Goal: Information Seeking & Learning: Learn about a topic

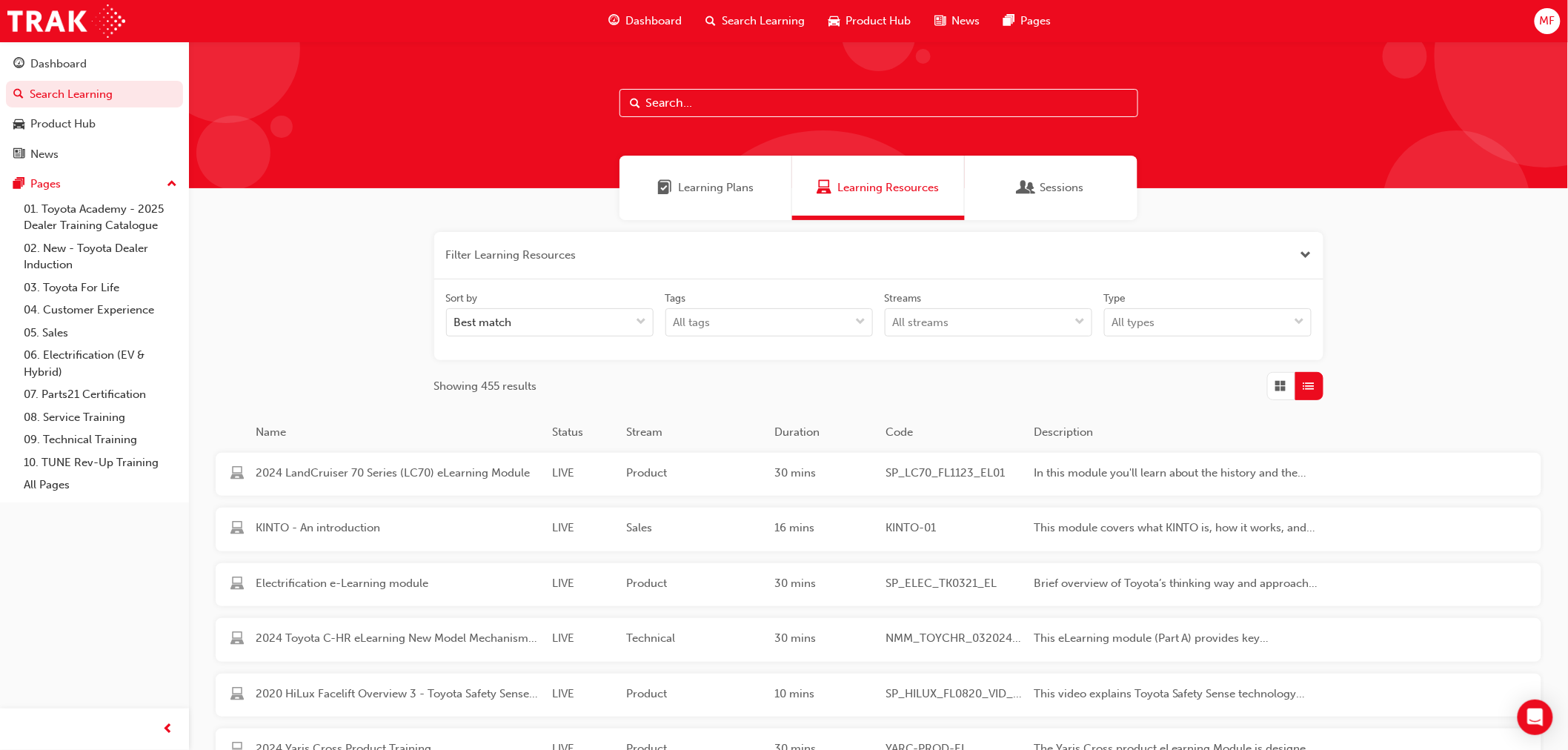
click at [780, 111] on input "text" at bounding box center [879, 103] width 519 height 28
type input "granvia"
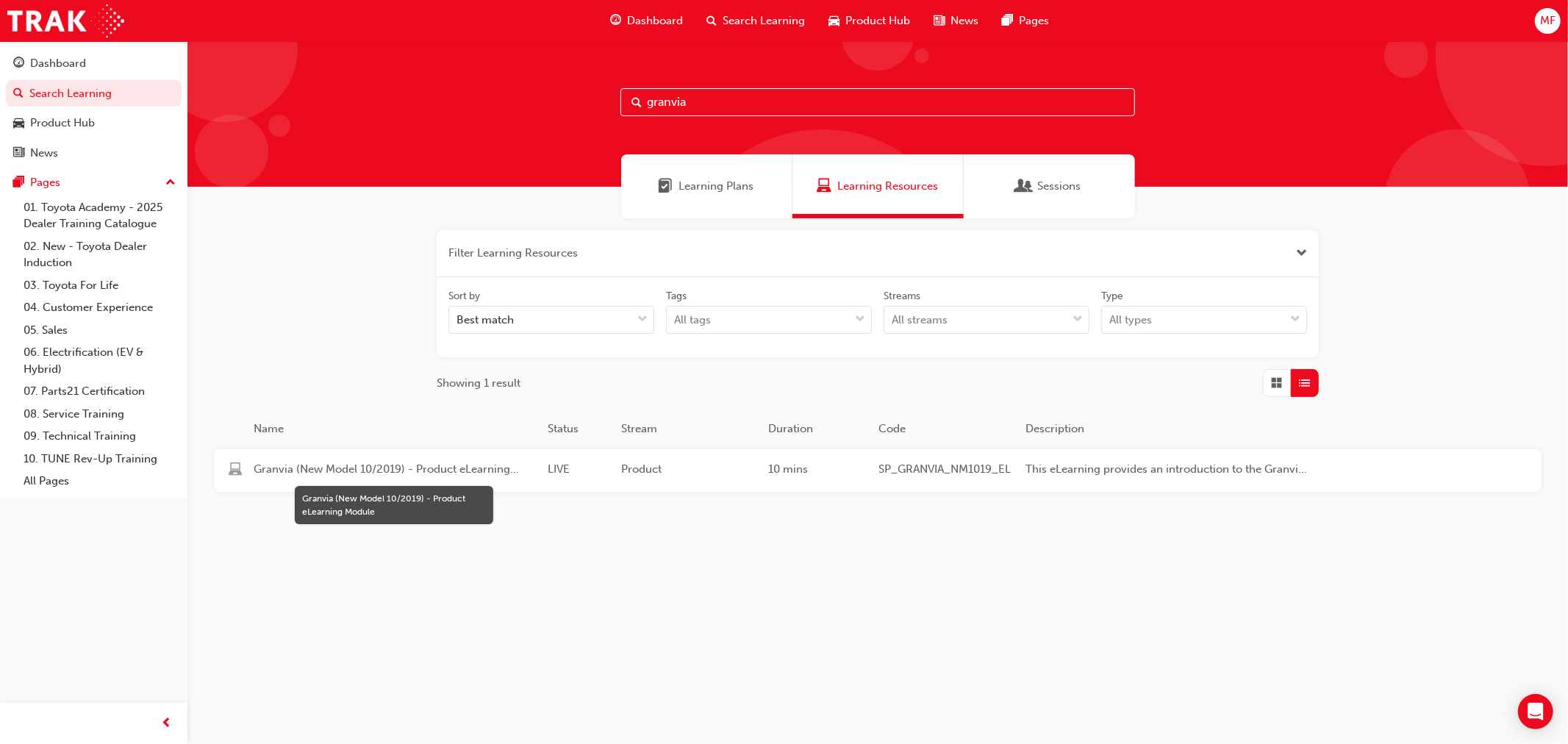
click at [478, 475] on span "Granvia (New Model 10/2019) - Product eLearning Module" at bounding box center [395, 468] width 282 height 17
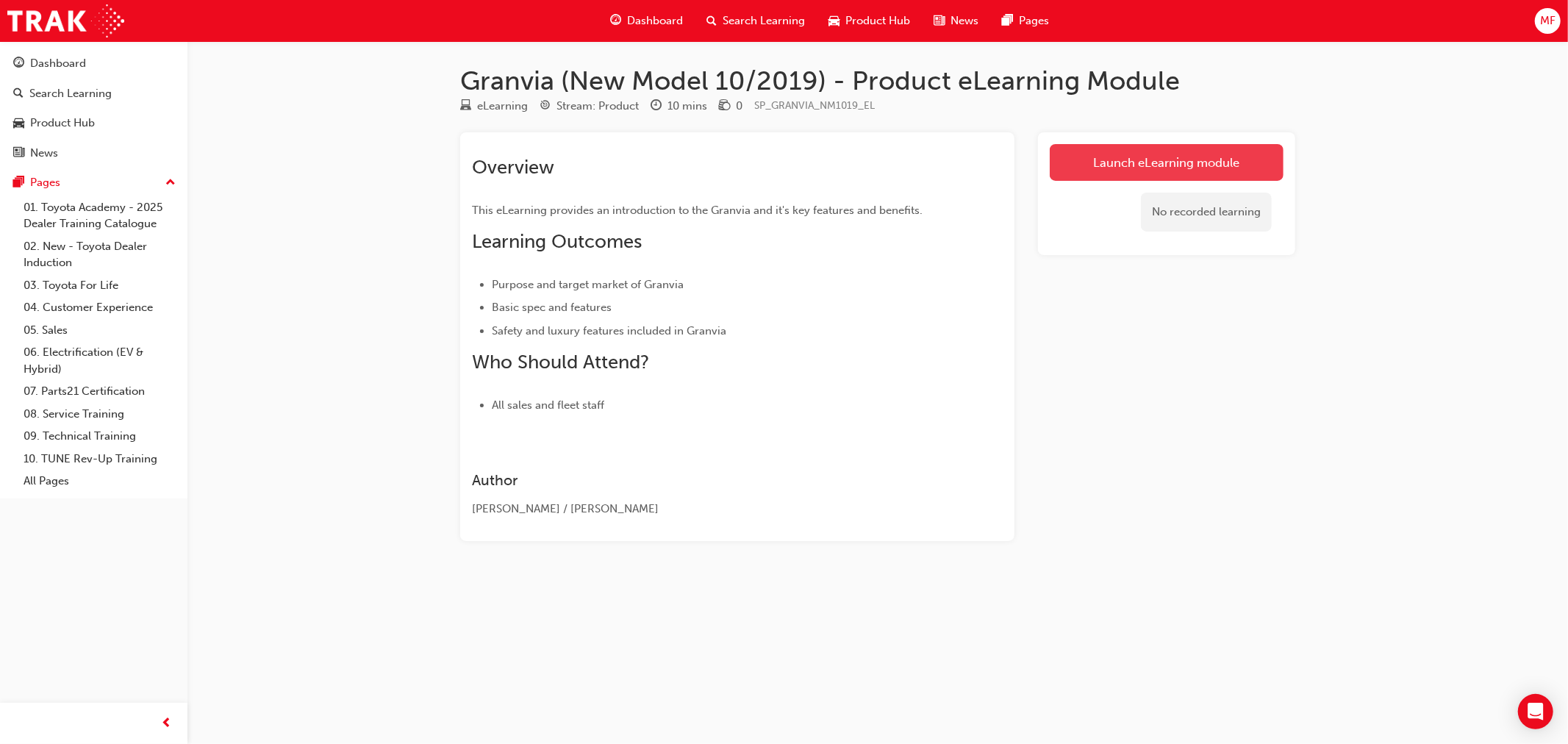
click at [1178, 159] on link "Launch eLearning module" at bounding box center [1166, 163] width 234 height 37
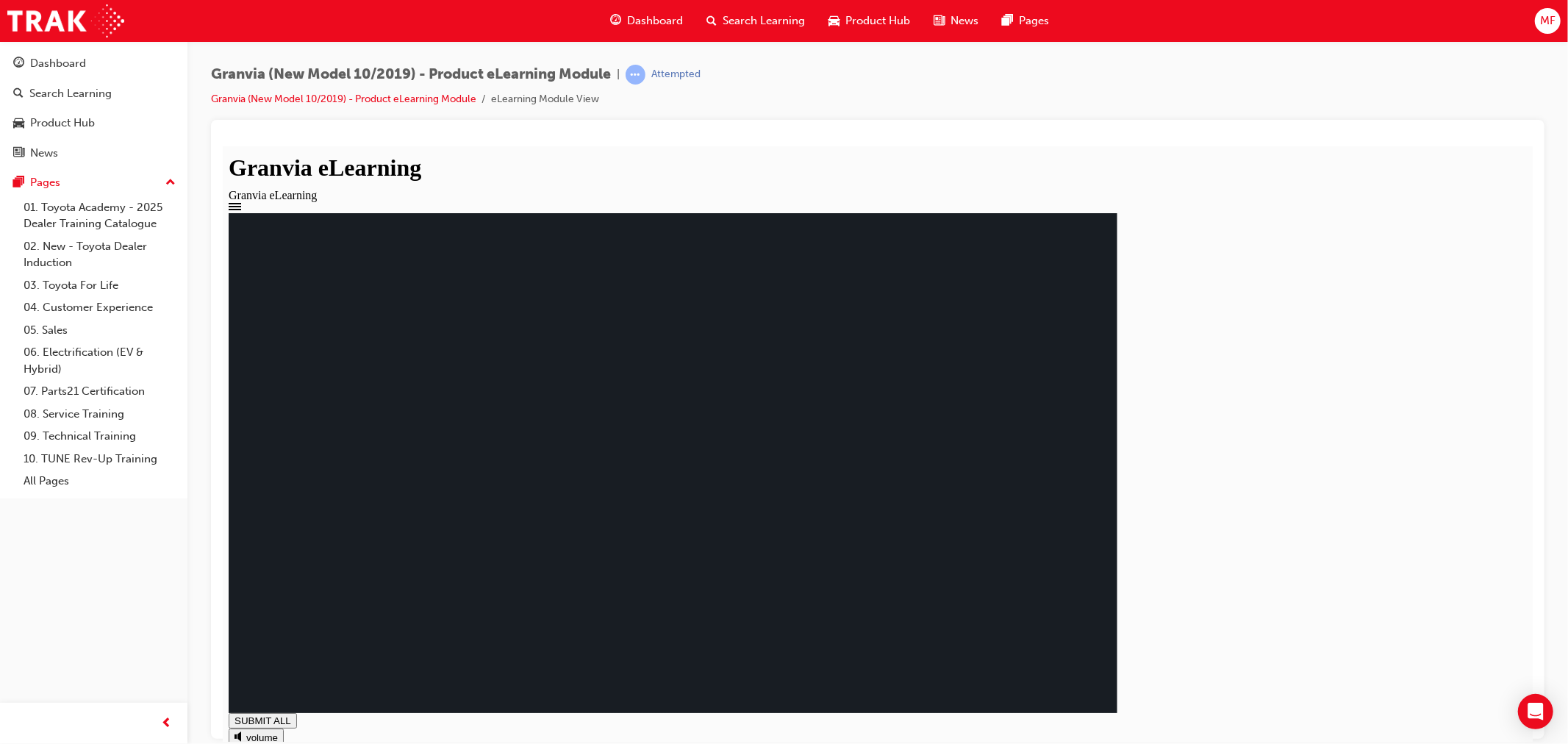
drag, startPoint x: 552, startPoint y: 469, endPoint x: 566, endPoint y: 462, distance: 15.7
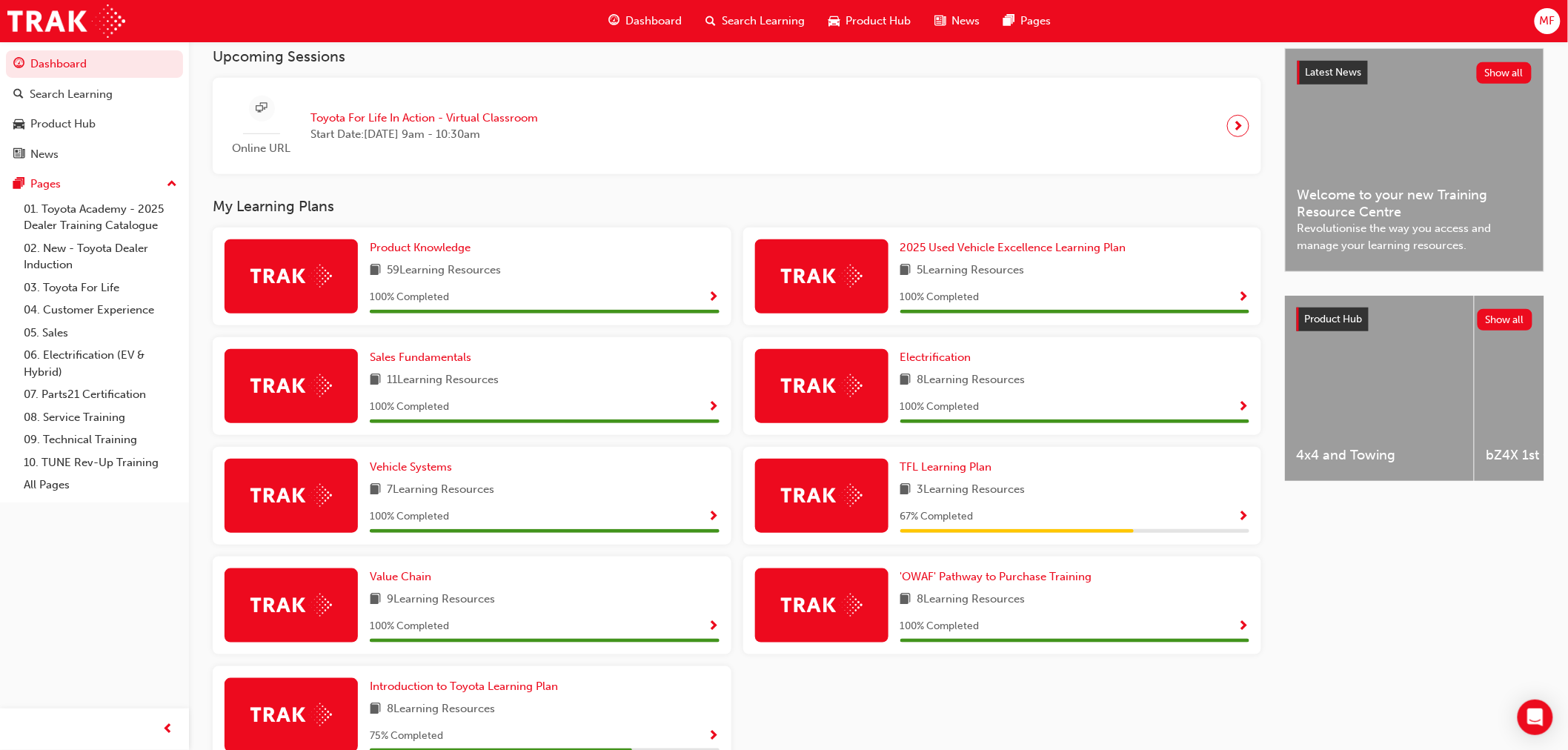
scroll to position [381, 0]
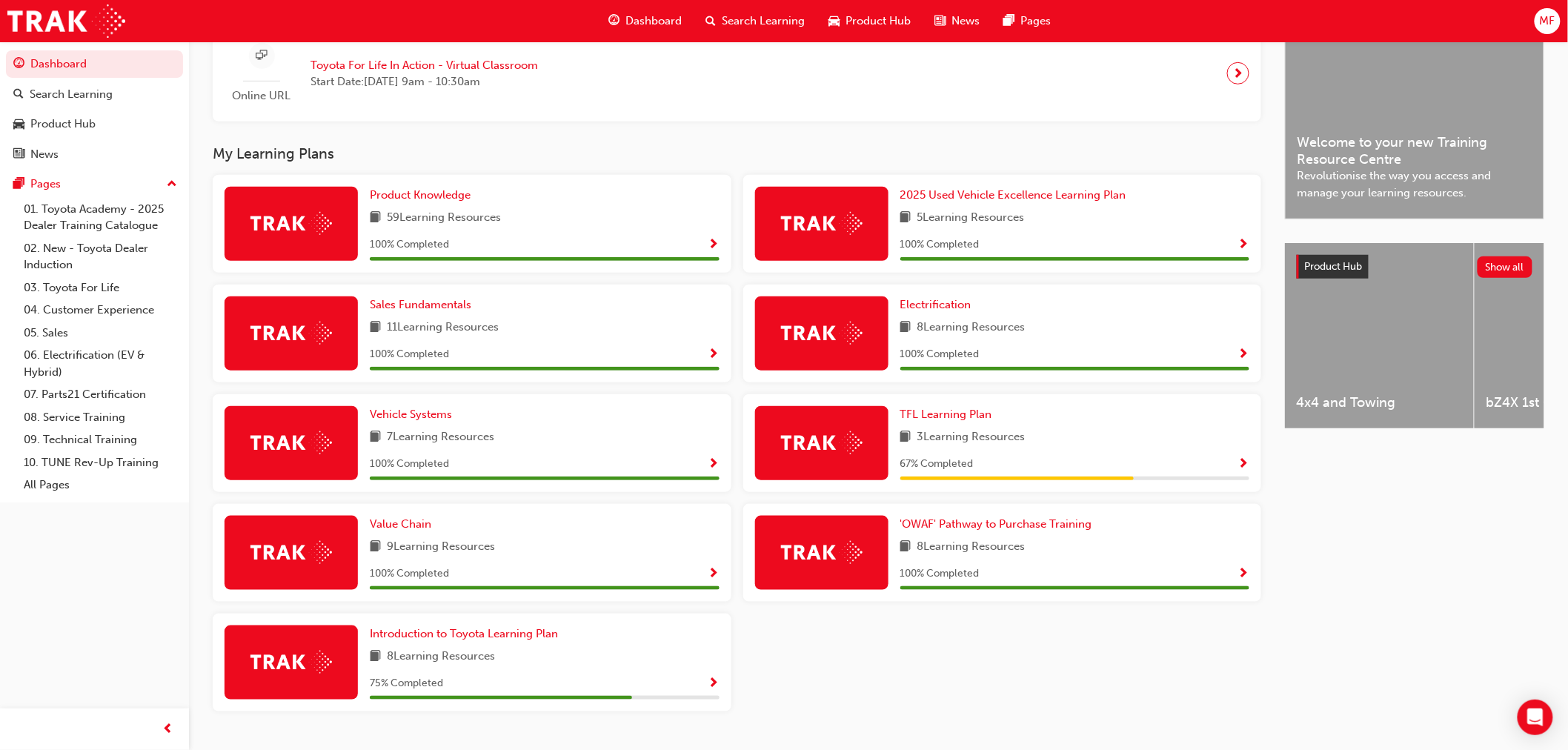
click at [773, 19] on span "Search Learning" at bounding box center [764, 20] width 83 height 17
